Goal: Task Accomplishment & Management: Use online tool/utility

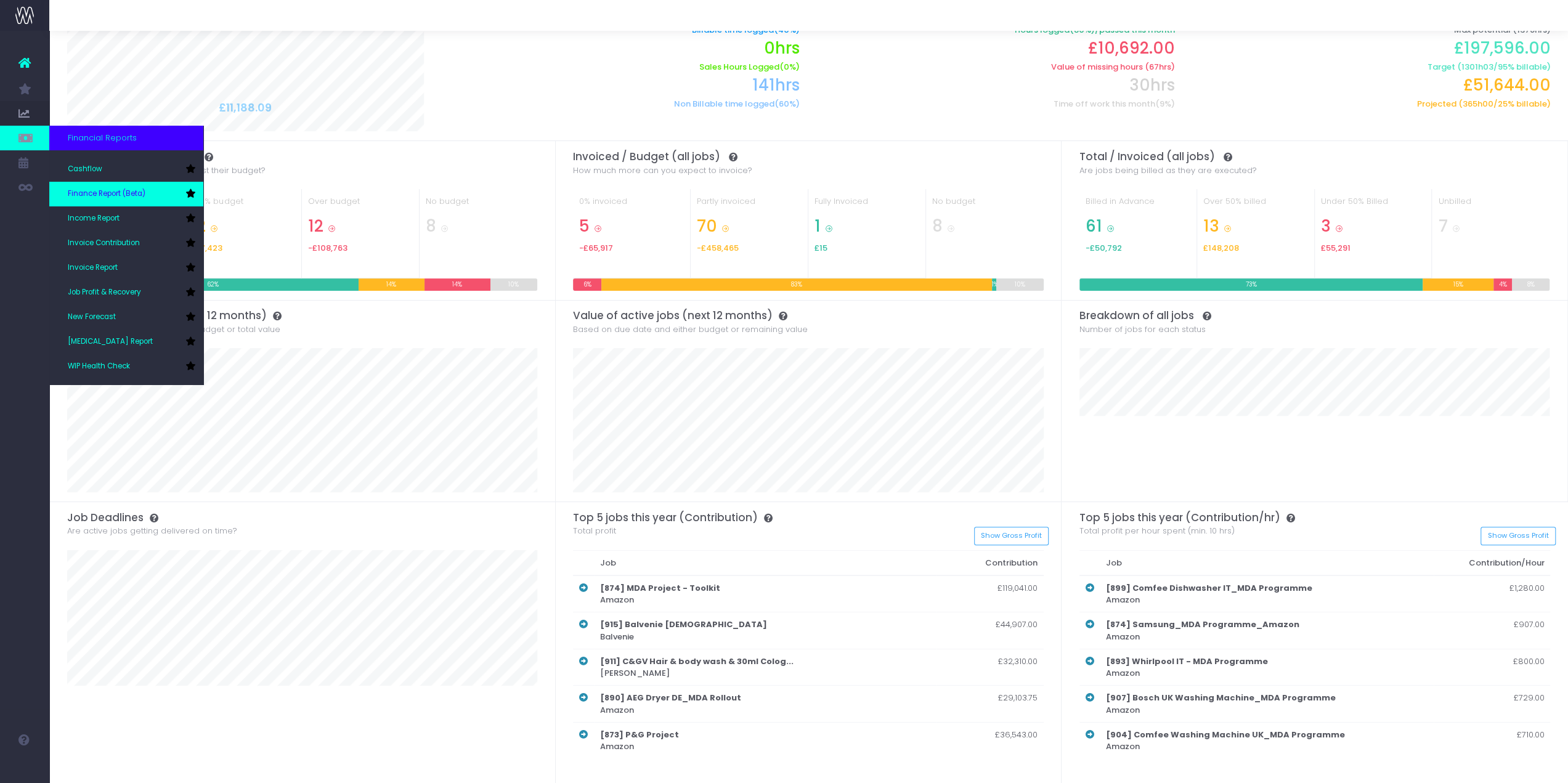
scroll to position [62, 0]
click at [128, 296] on link "New Forecast" at bounding box center [127, 298] width 154 height 24
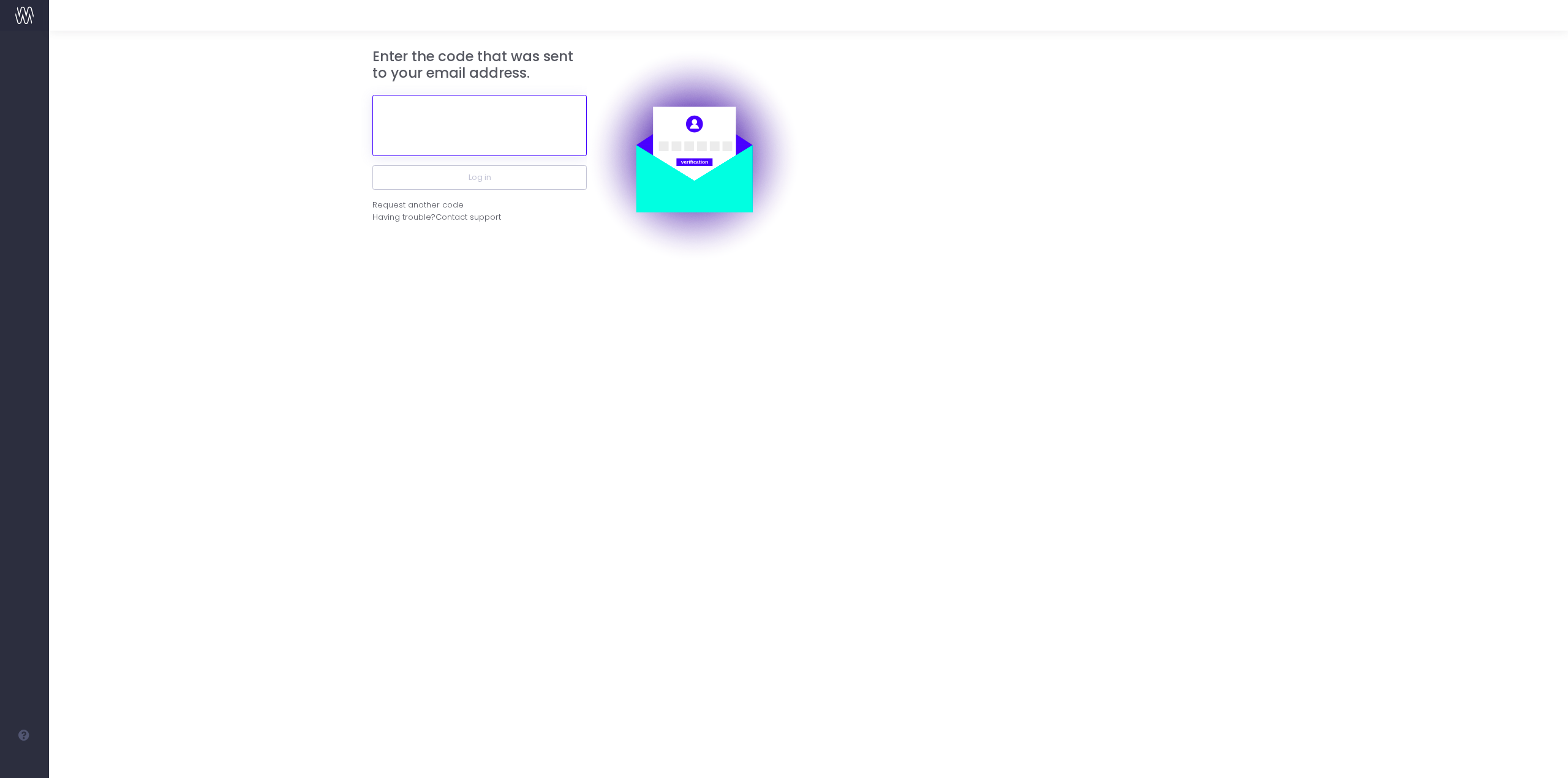
click at [450, 115] on input "text" at bounding box center [479, 126] width 214 height 61
click at [442, 139] on input "text" at bounding box center [479, 126] width 214 height 61
paste input "901237"
type input "901237"
click at [470, 174] on button "Log in" at bounding box center [479, 178] width 214 height 24
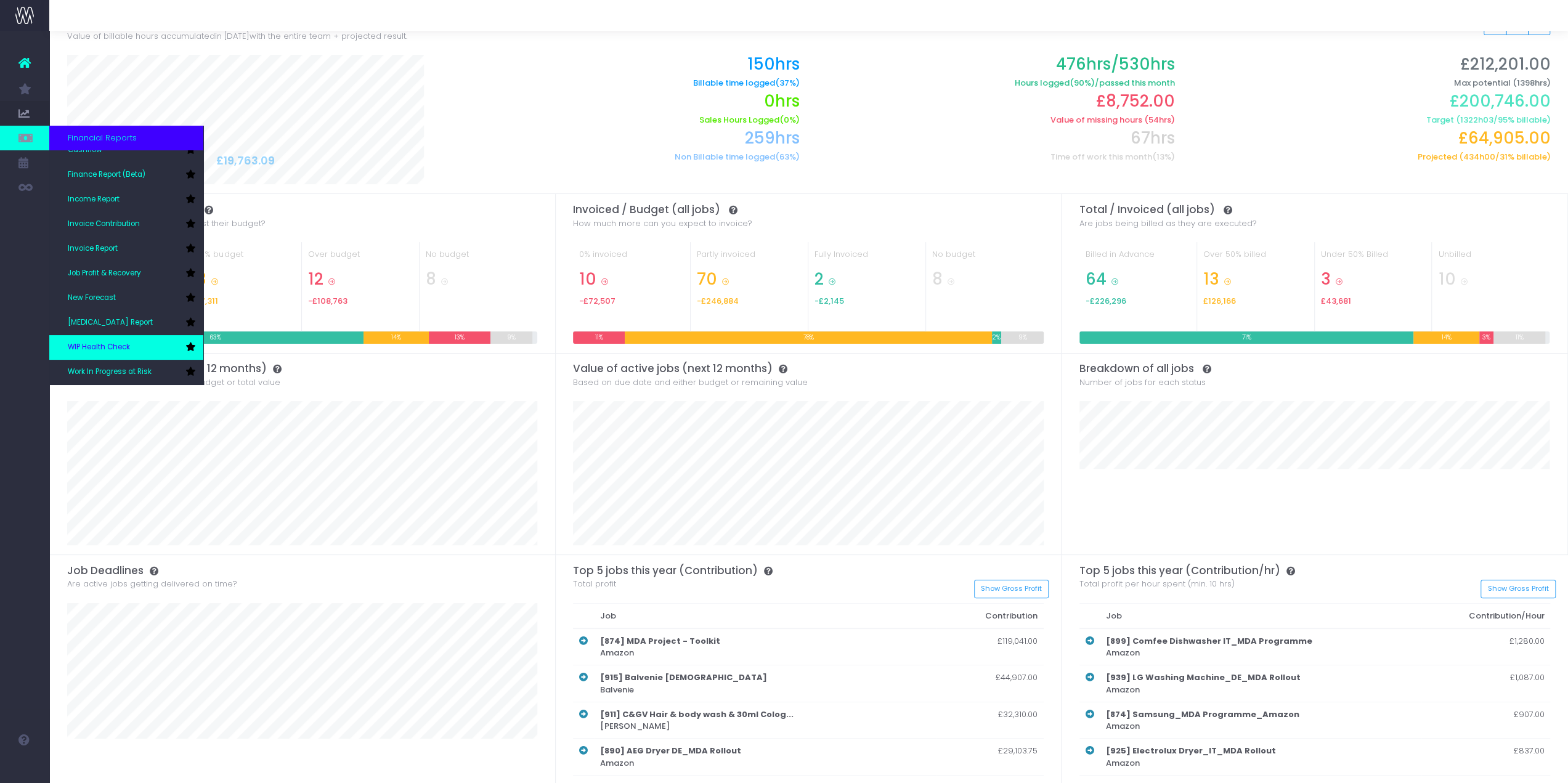
scroll to position [62, 0]
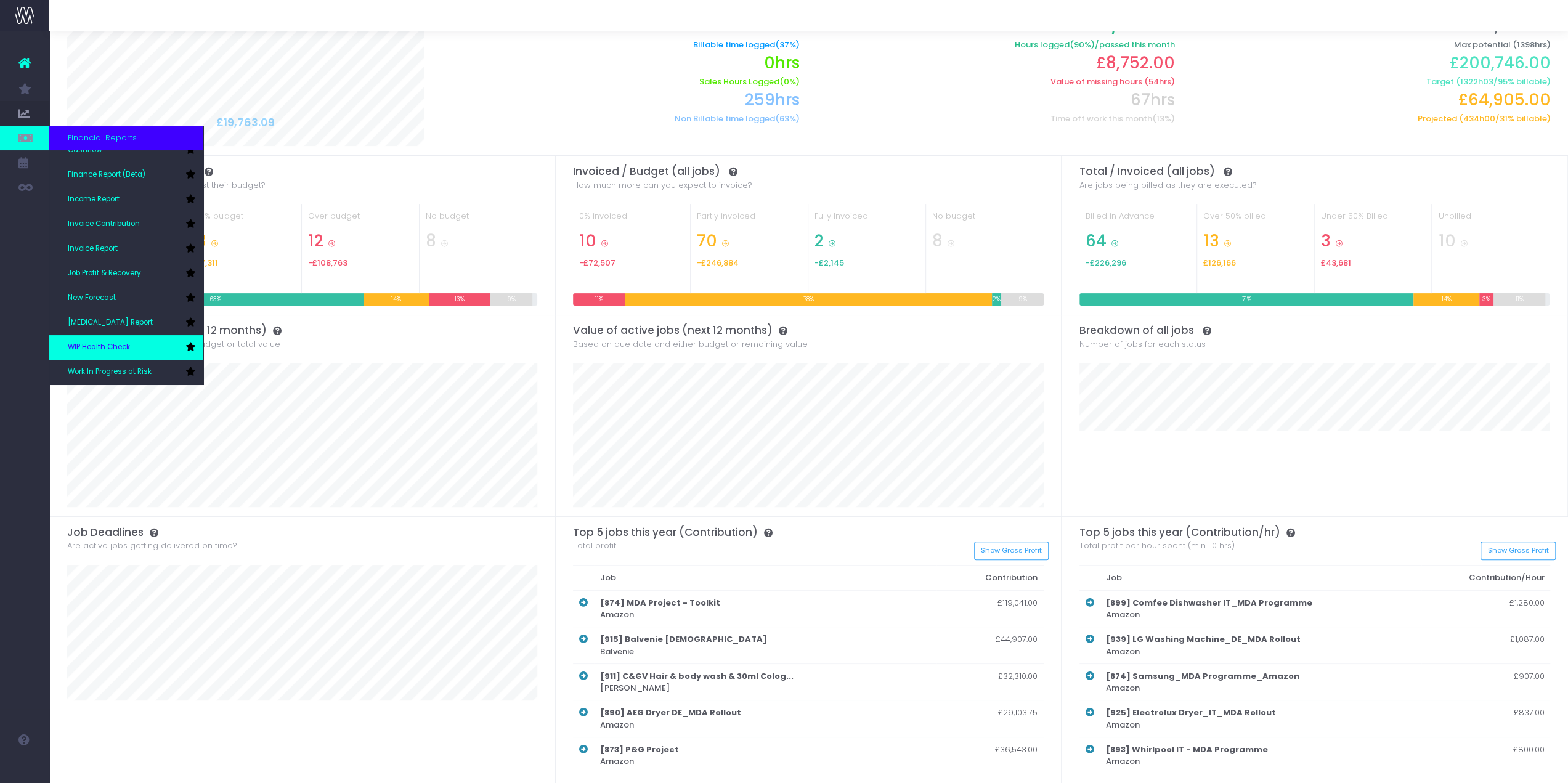
click at [120, 347] on span "WIP Health Check" at bounding box center [98, 348] width 63 height 11
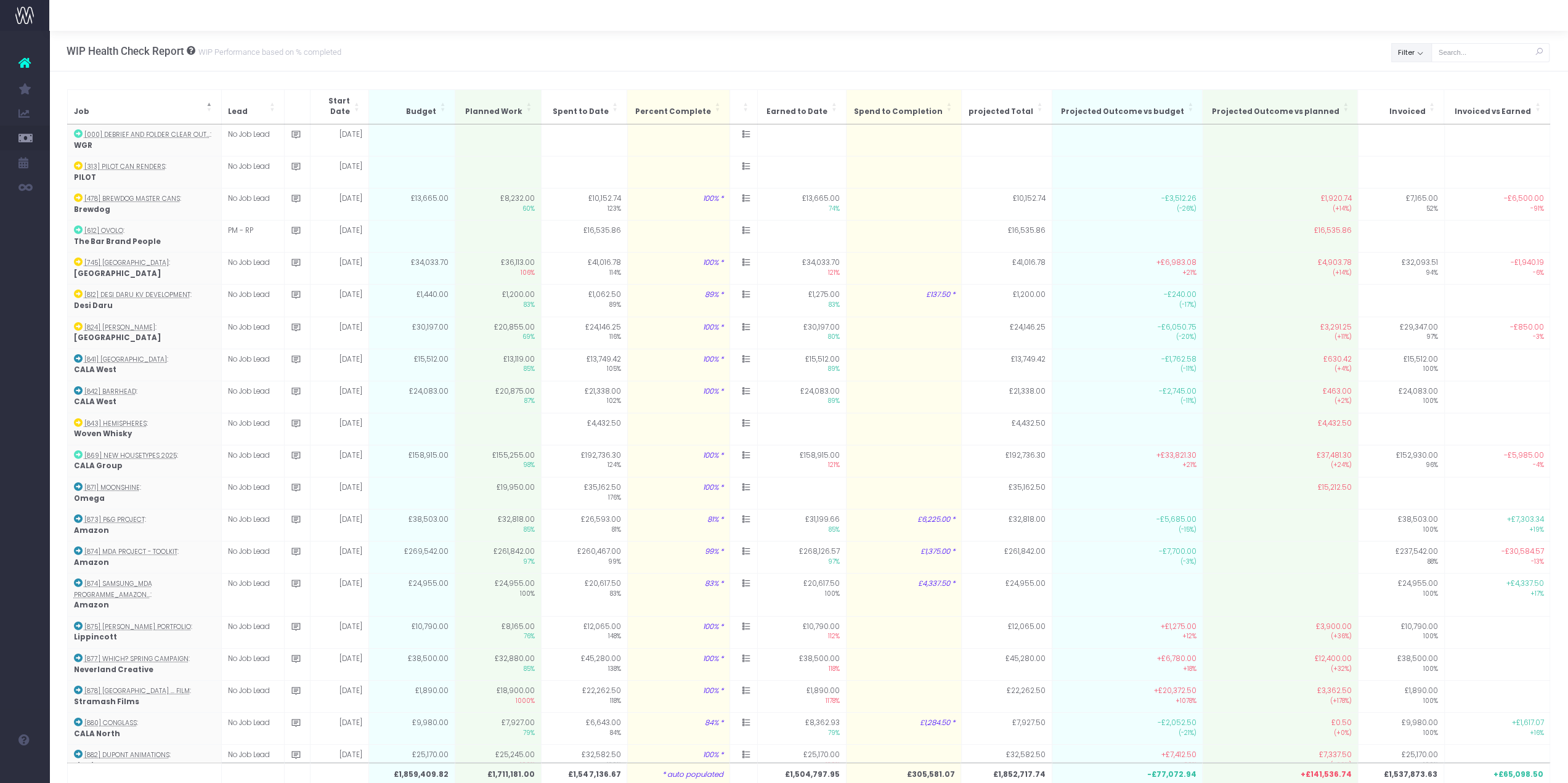
click at [1426, 56] on button "Filter" at bounding box center [1412, 53] width 41 height 19
click at [1455, 55] on input "text" at bounding box center [1491, 53] width 119 height 19
click at [1525, 65] on div "WIP Health Check Report WIP Performance based on % completed Back Clear Filter …" at bounding box center [809, 51] width 1519 height 41
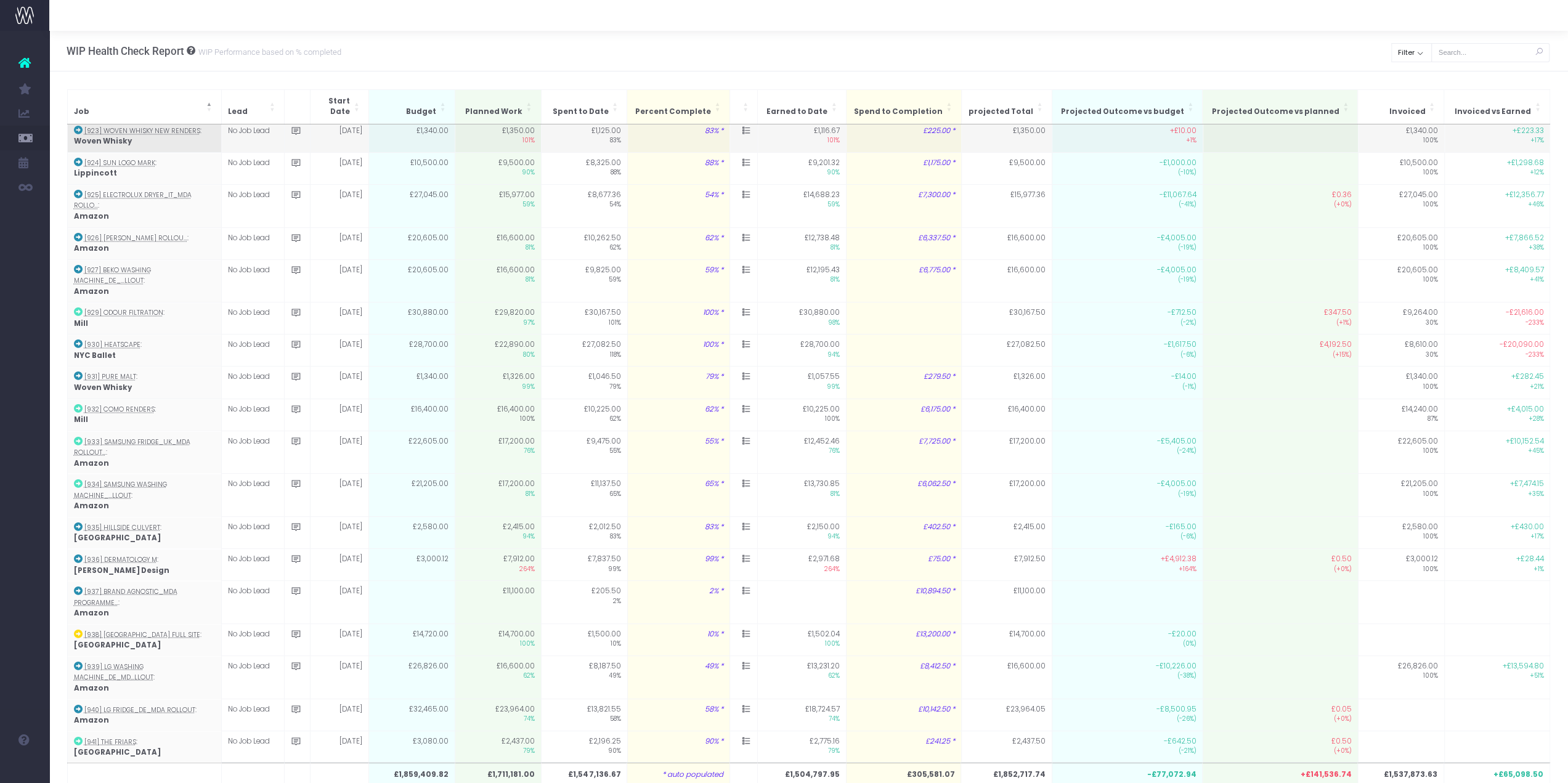
scroll to position [2415, 0]
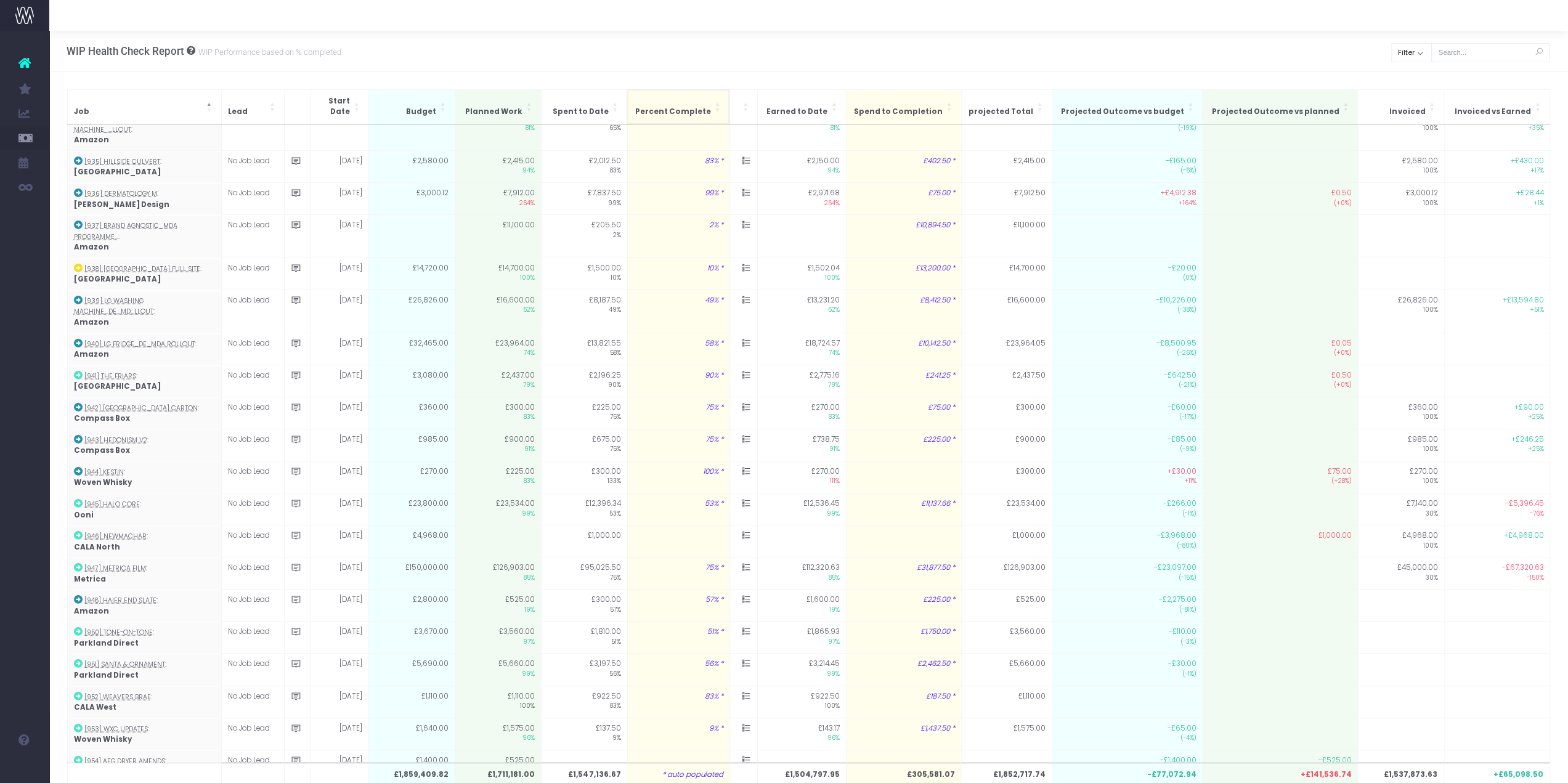
click at [718, 103] on span "Percent Complete: Activate to sort: Activate to sort" at bounding box center [718, 107] width 7 height 34
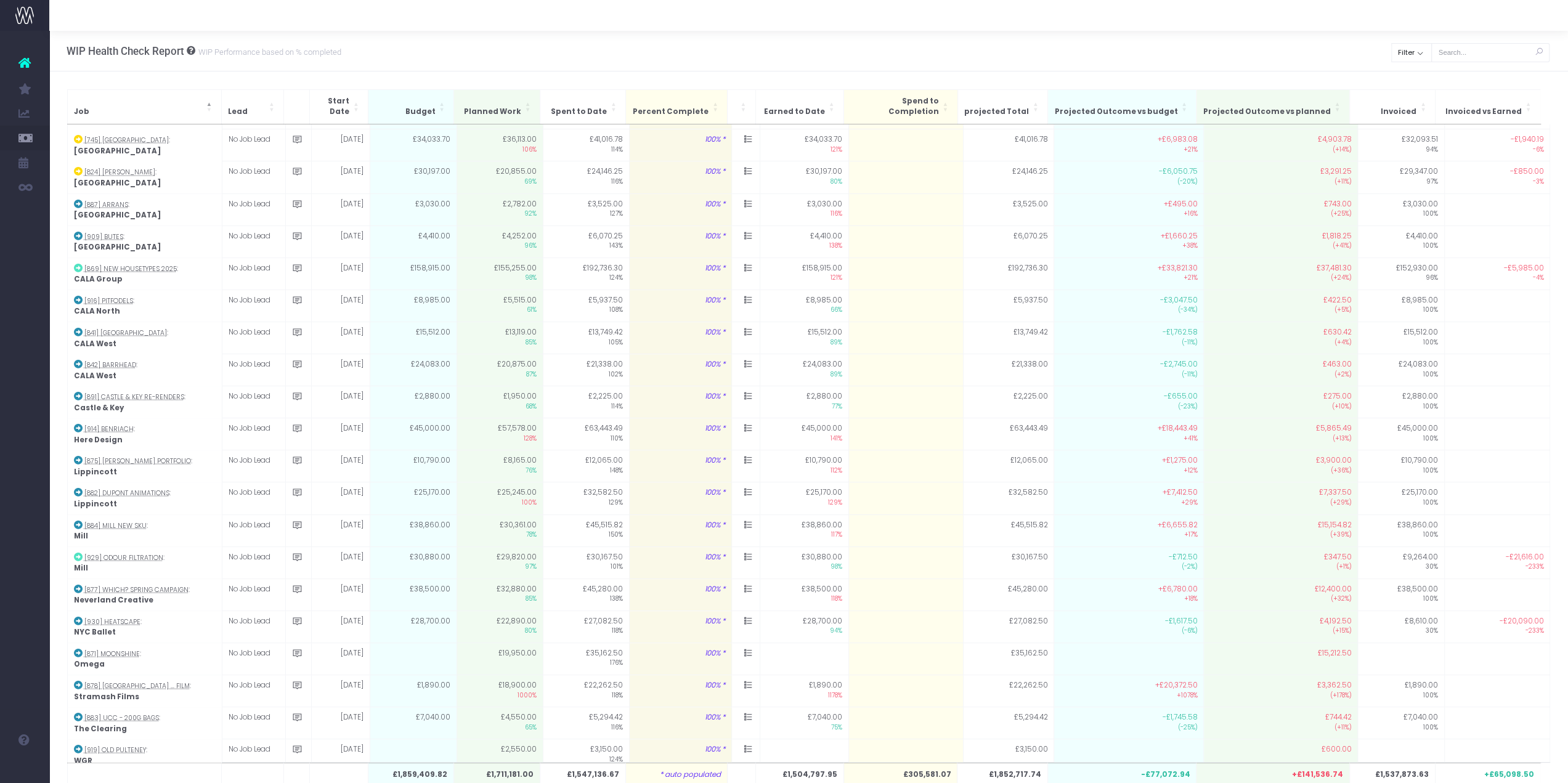
scroll to position [0, 0]
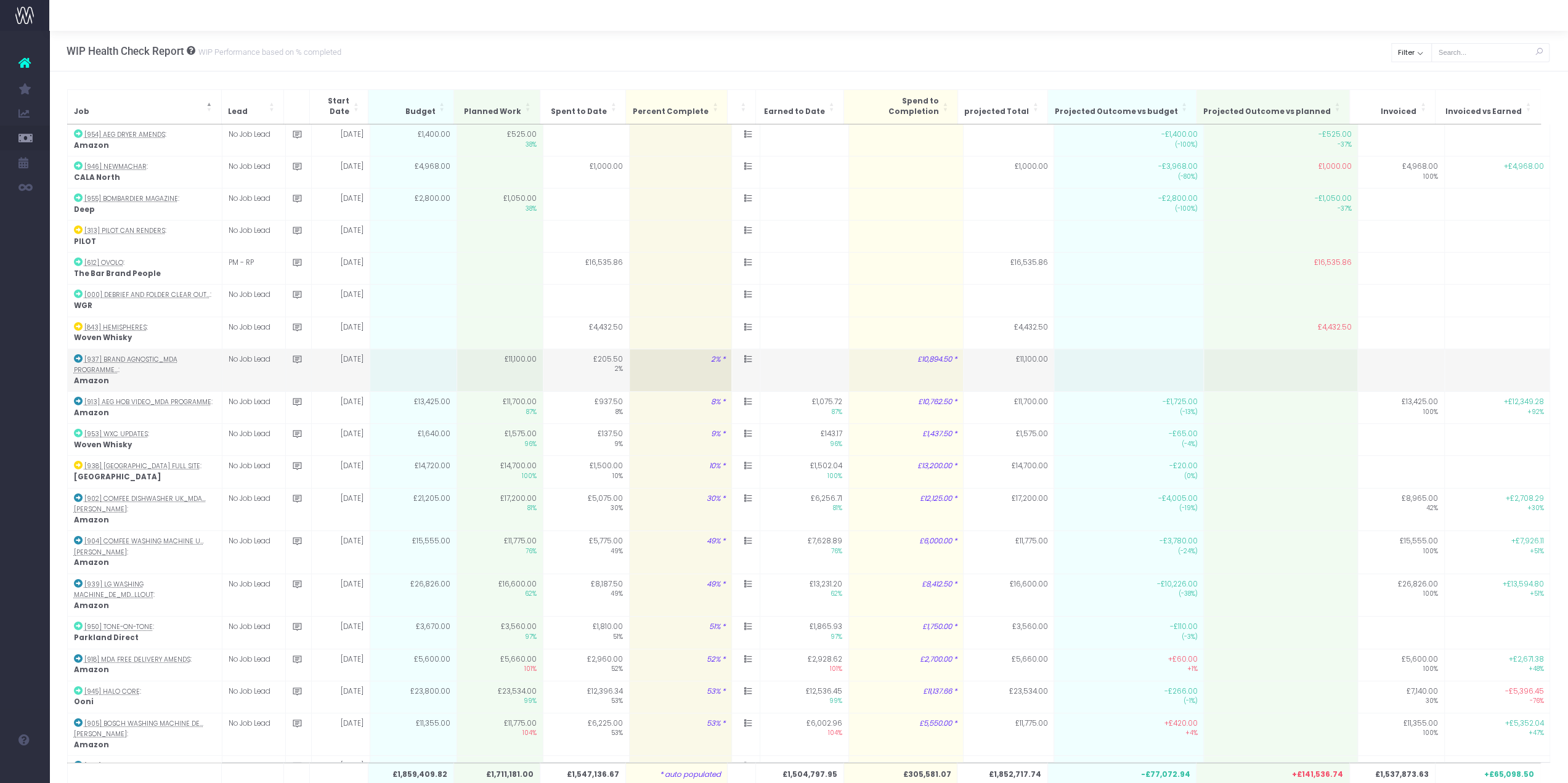
click at [292, 356] on icon at bounding box center [297, 359] width 11 height 11
click at [292, 357] on icon at bounding box center [297, 359] width 11 height 11
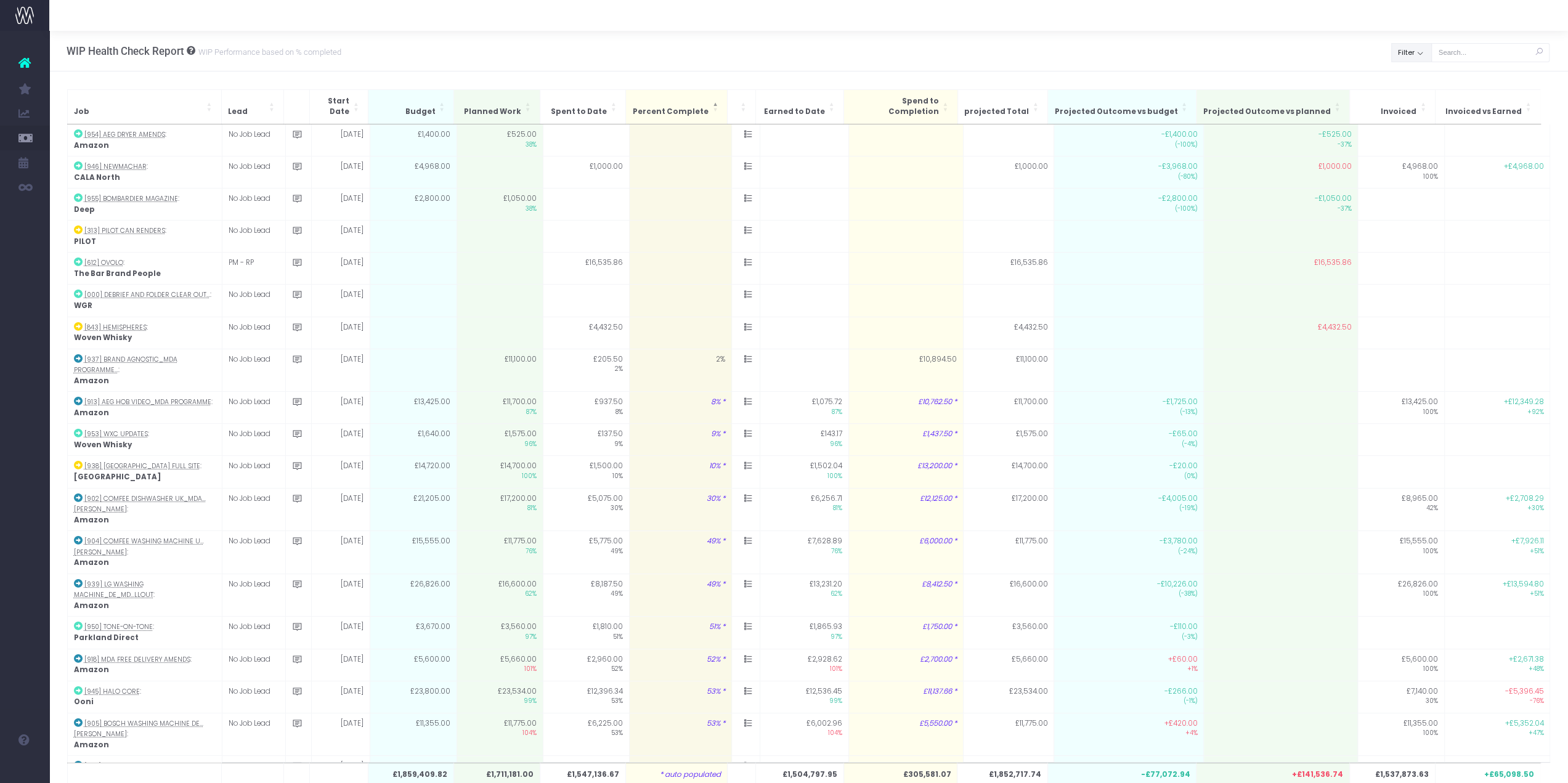
click at [1406, 52] on button "Filter" at bounding box center [1412, 53] width 41 height 19
click at [1176, 58] on div "WIP Health Check Report WIP Performance based on % completed Back Clear Filter …" at bounding box center [809, 51] width 1519 height 41
click at [24, 58] on icon at bounding box center [24, 63] width 12 height 16
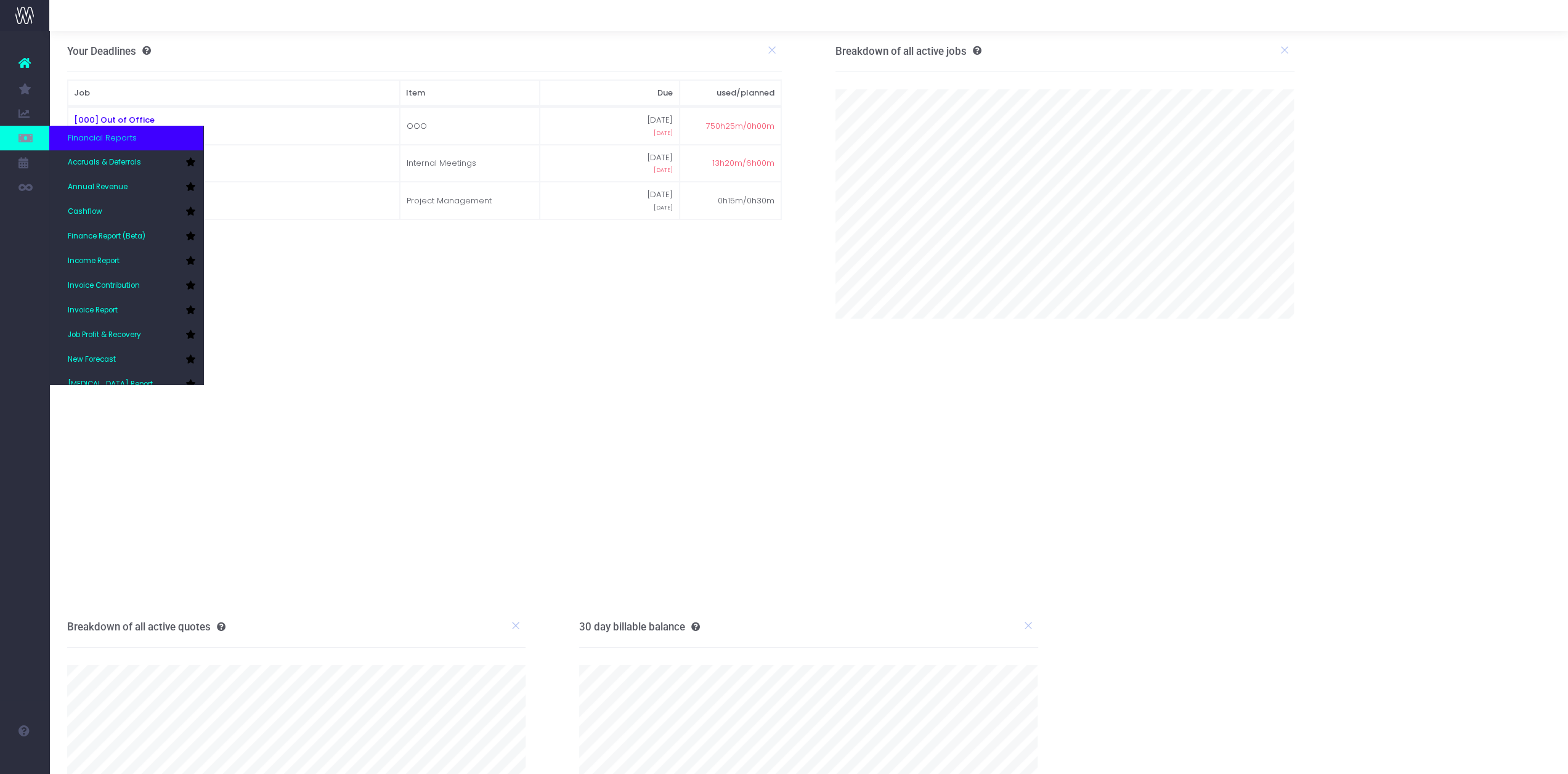
click at [16, 132] on link at bounding box center [24, 138] width 50 height 24
click at [125, 353] on link "New Forecast" at bounding box center [127, 360] width 154 height 24
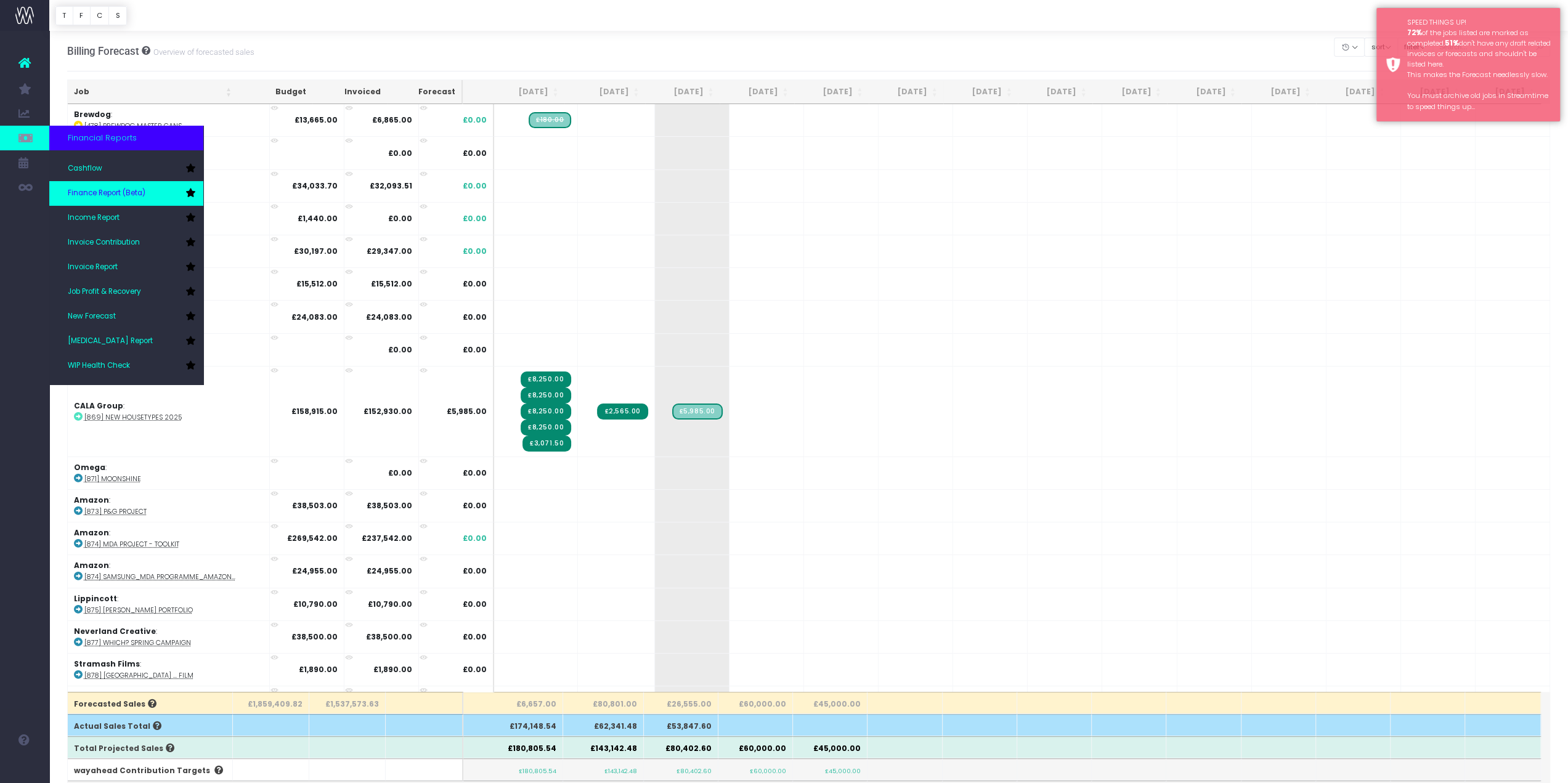
scroll to position [62, 0]
click at [129, 353] on span "WIP Health Check" at bounding box center [98, 348] width 63 height 11
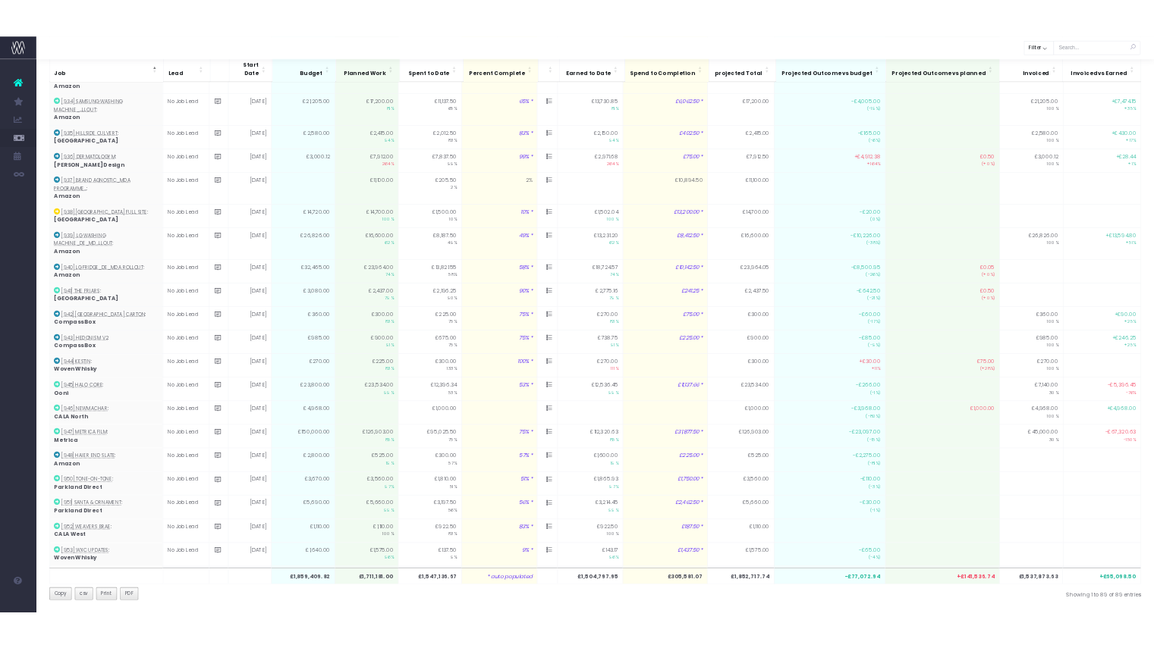
scroll to position [2860, 0]
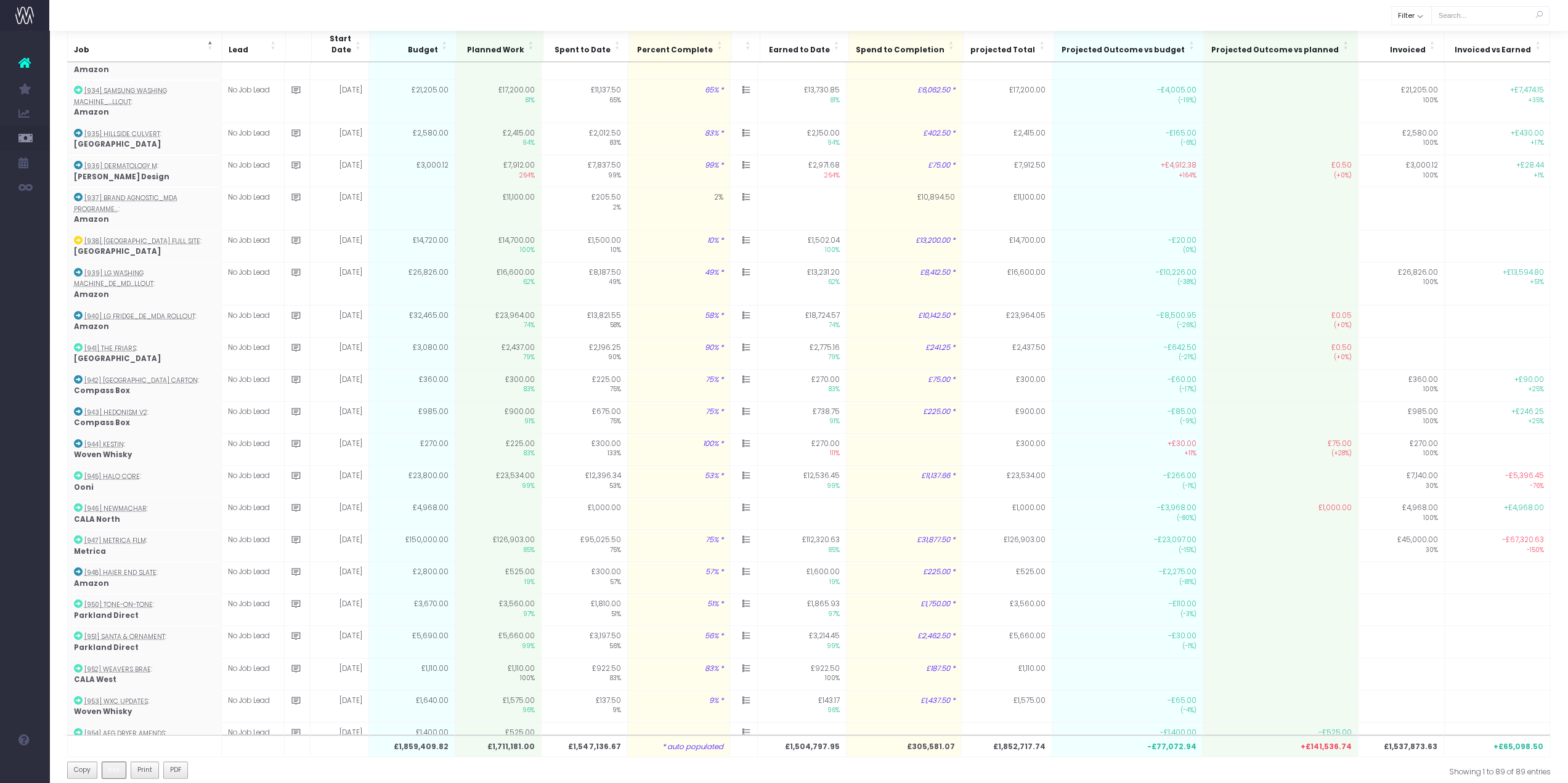
click at [119, 768] on span "csv" at bounding box center [114, 770] width 11 height 10
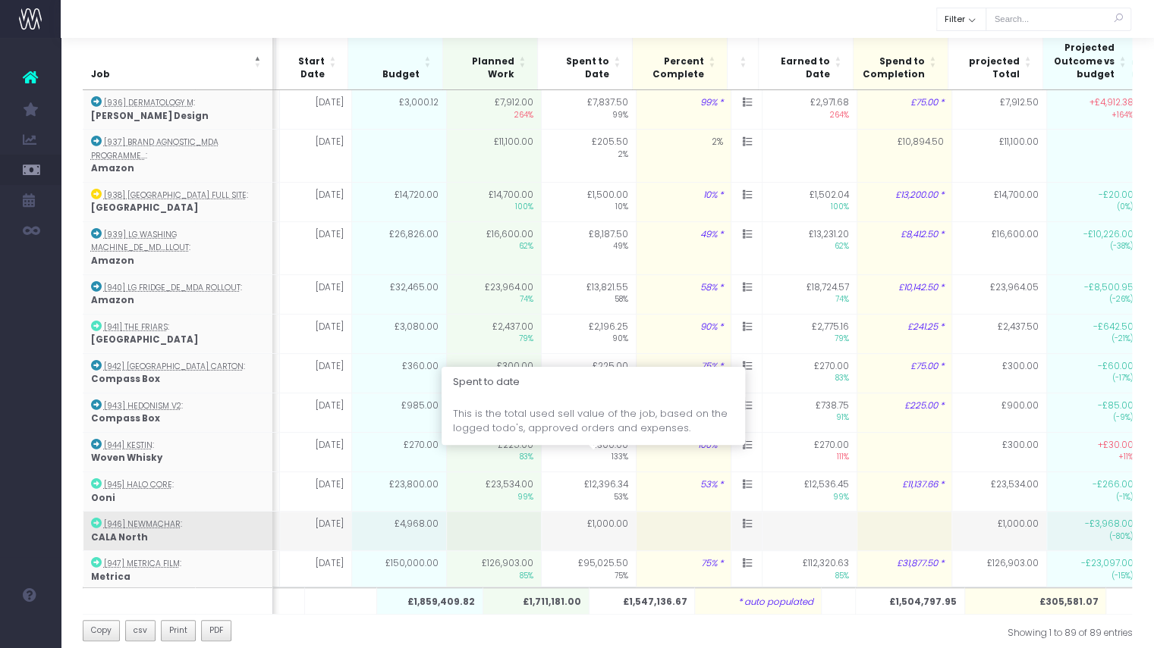
scroll to position [2961, 149]
